Goal: Check status: Check status

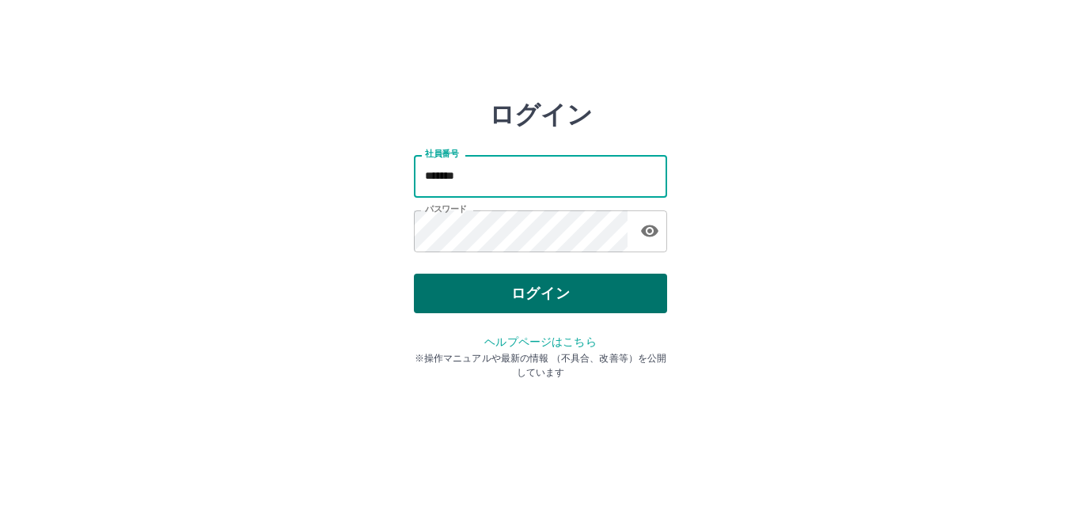
type input "*******"
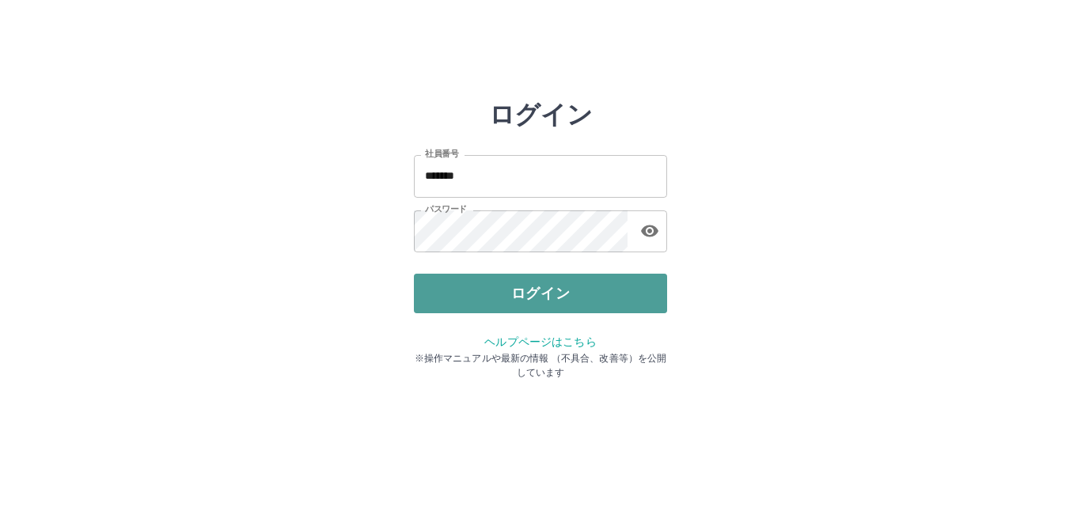
click at [452, 288] on button "ログイン" at bounding box center [540, 294] width 253 height 40
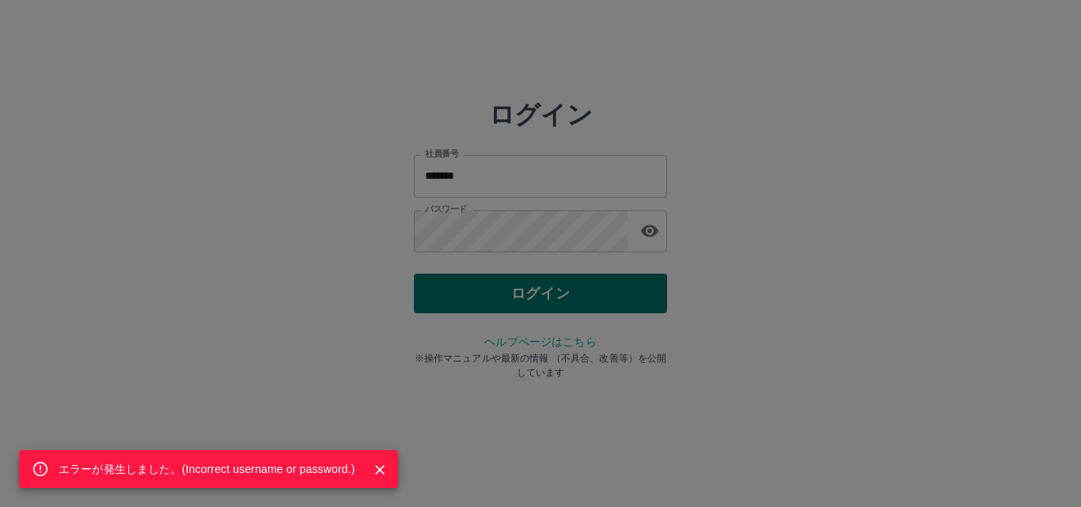
click at [452, 288] on div "エラーが発生しました。( Incorrect username or password. )" at bounding box center [540, 253] width 1081 height 507
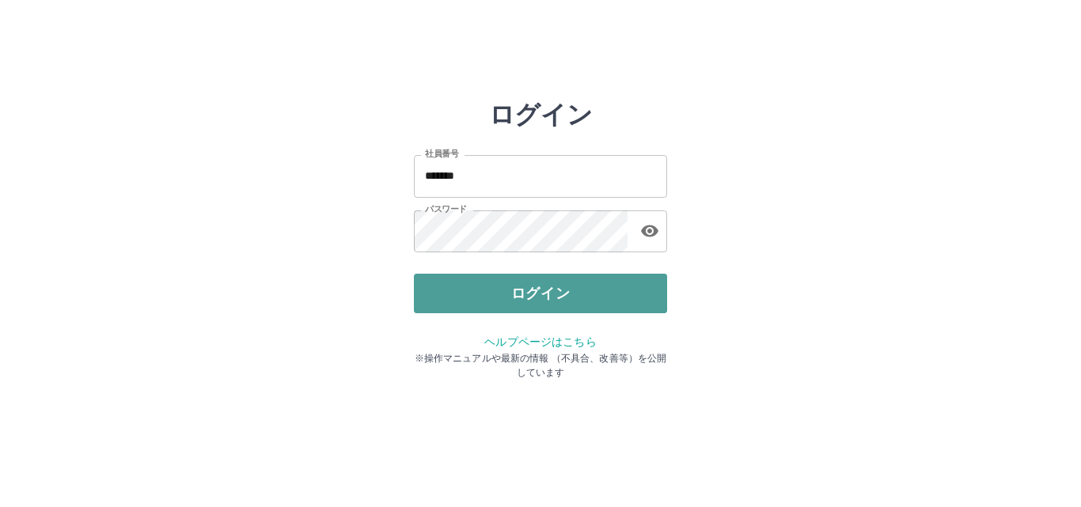
click at [452, 288] on button "ログイン" at bounding box center [540, 294] width 253 height 40
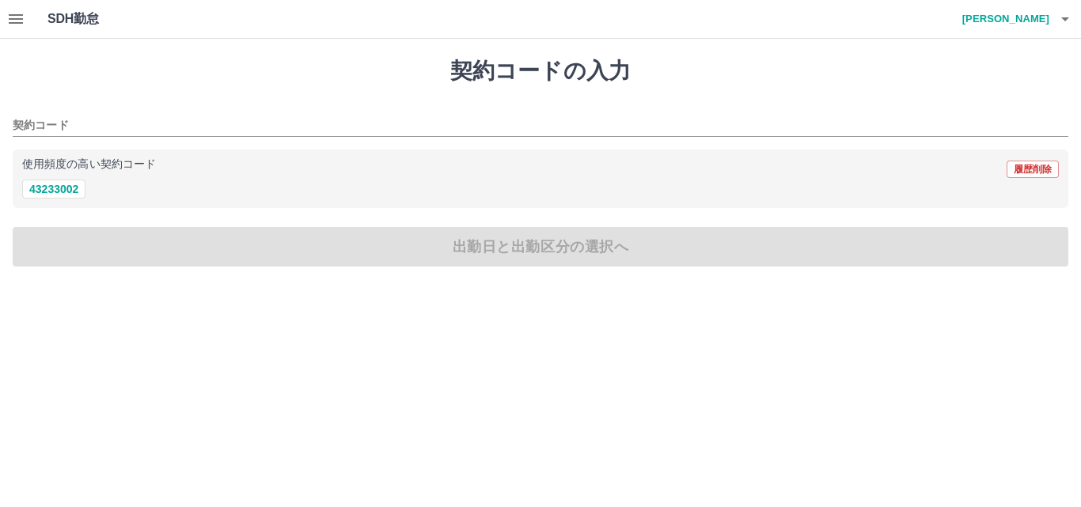
click at [23, 22] on icon "button" at bounding box center [16, 18] width 14 height 9
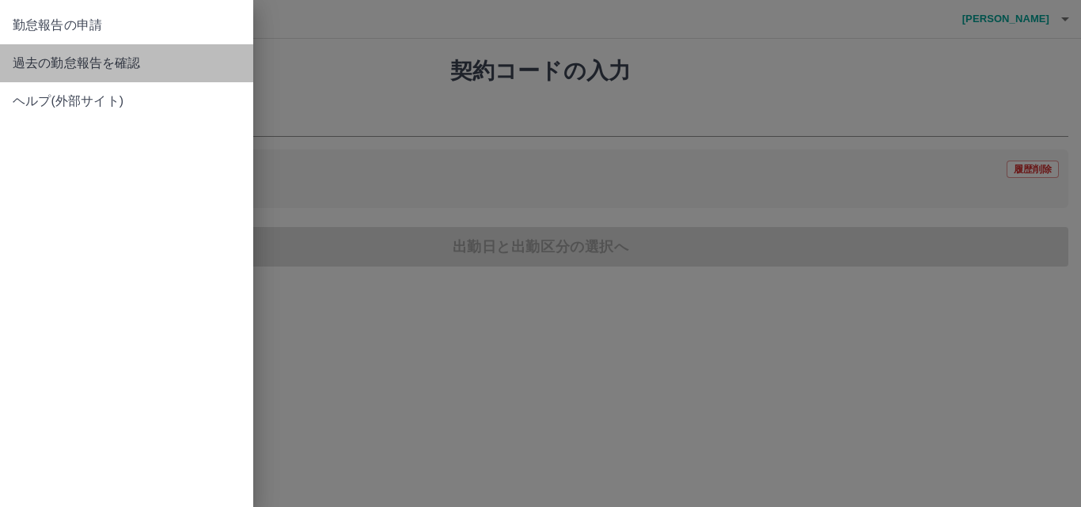
click at [65, 66] on span "過去の勤怠報告を確認" at bounding box center [127, 63] width 228 height 19
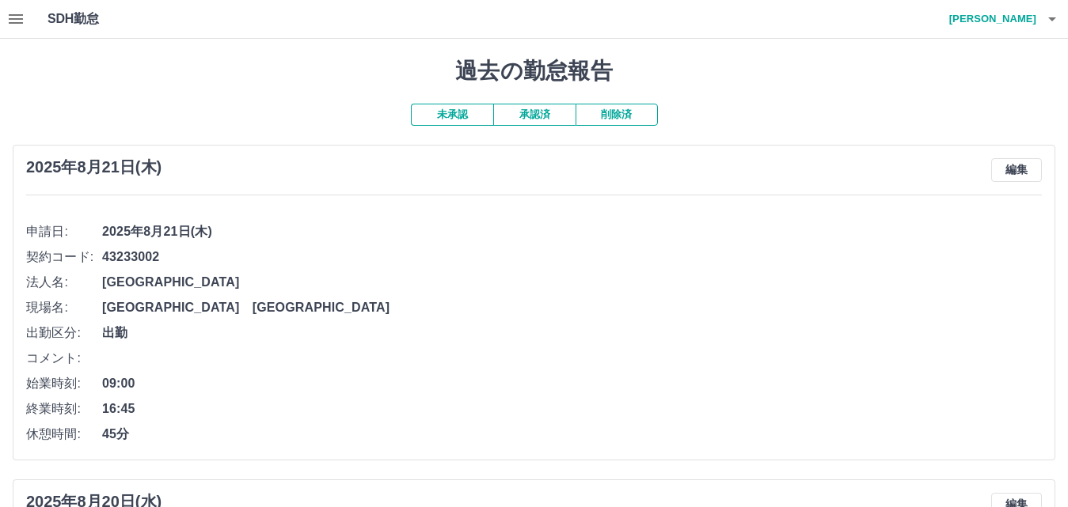
click at [527, 112] on button "承認済" at bounding box center [534, 115] width 82 height 22
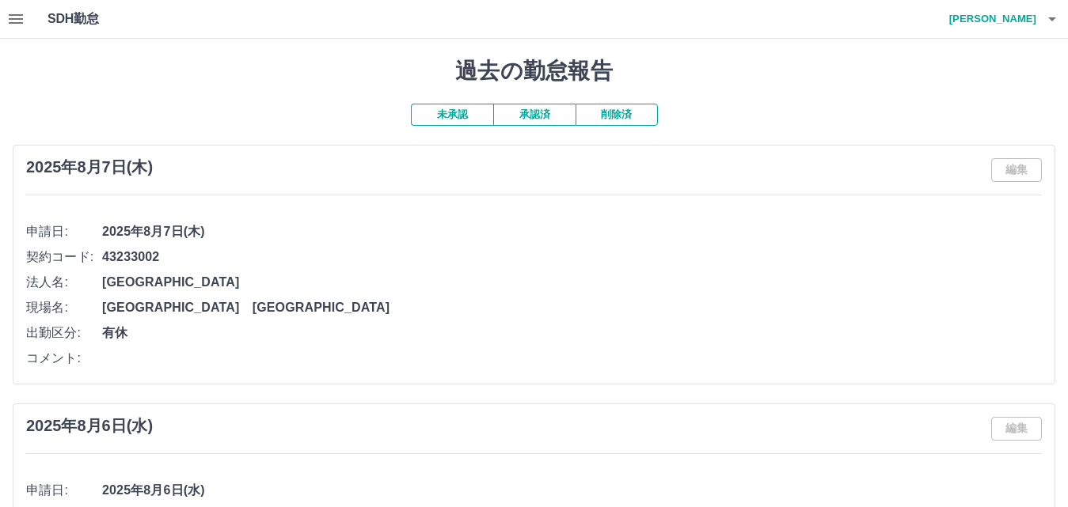
click at [471, 118] on button "未承認" at bounding box center [452, 115] width 82 height 22
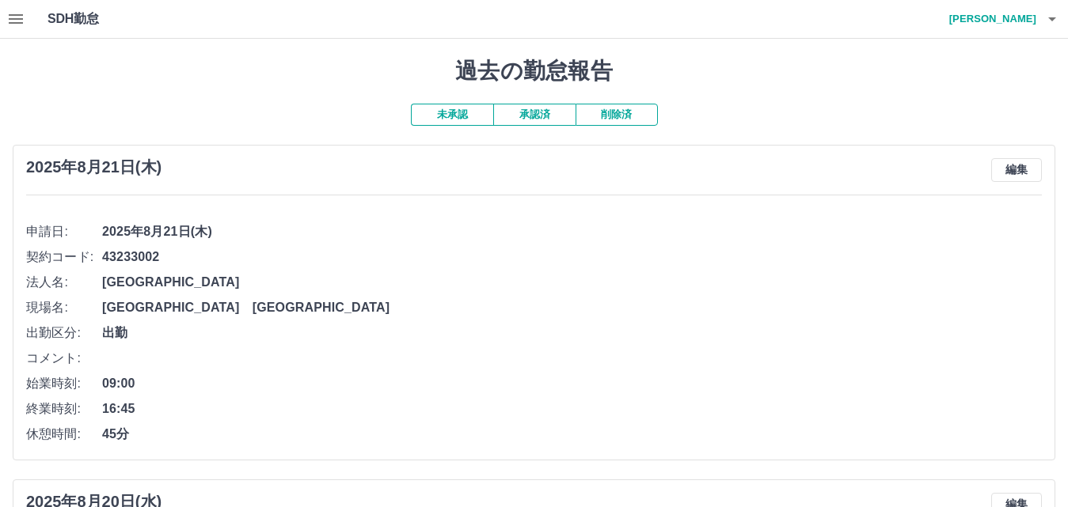
click at [446, 113] on button "未承認" at bounding box center [452, 115] width 82 height 22
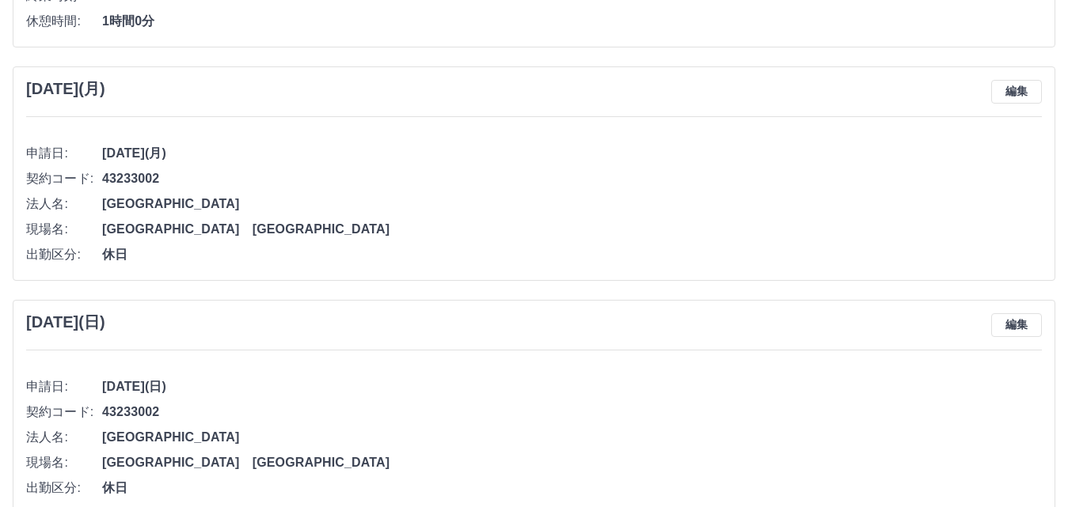
scroll to position [6801, 0]
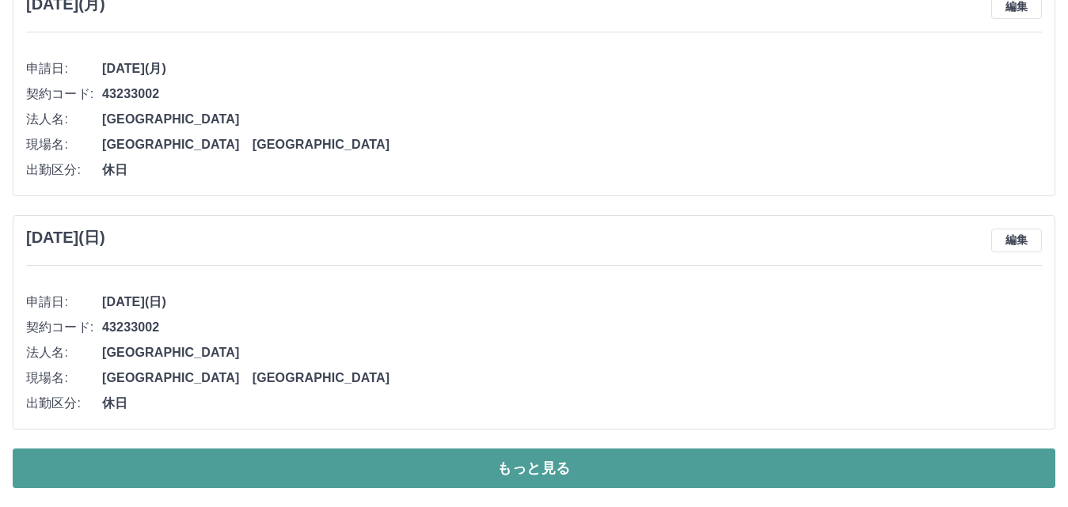
click at [266, 471] on button "もっと見る" at bounding box center [534, 469] width 1042 height 40
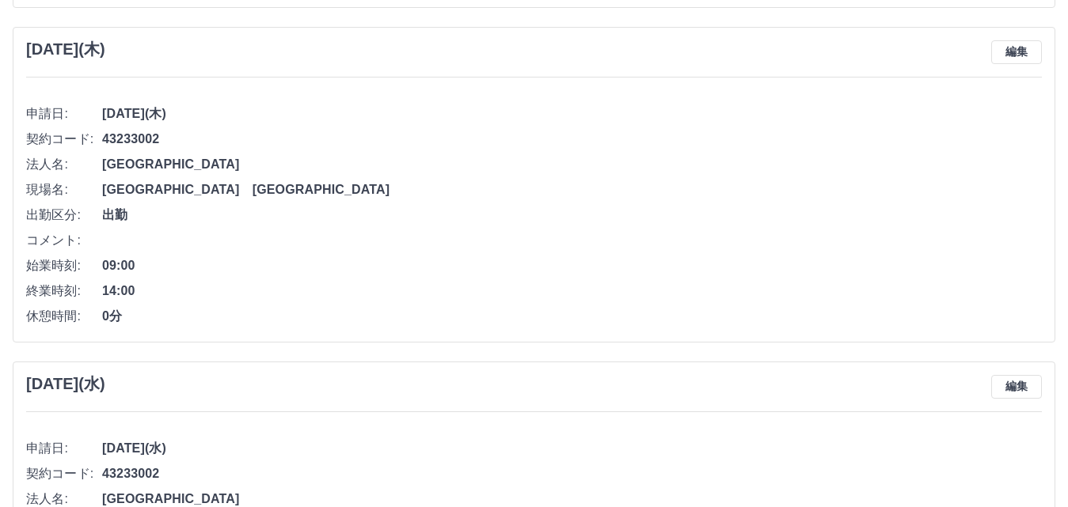
scroll to position [5581, 0]
